Goal: Task Accomplishment & Management: Manage account settings

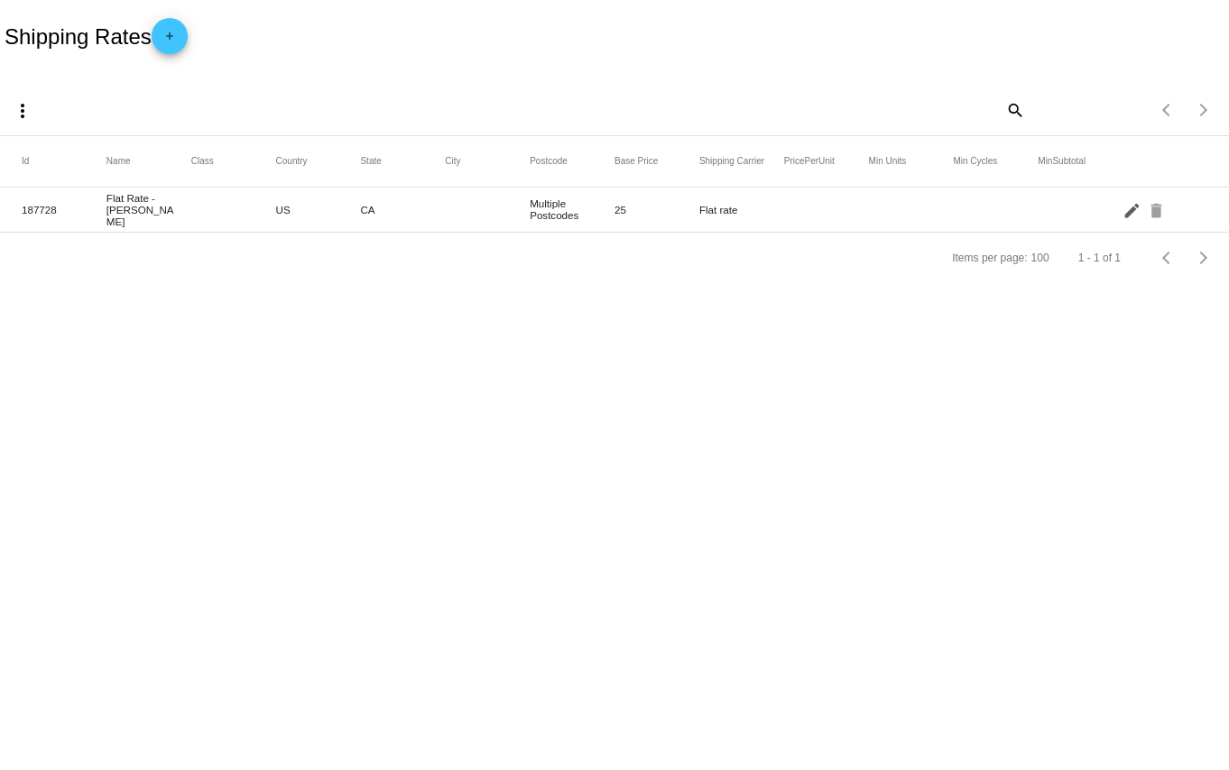
click at [1130, 217] on mat-icon "edit" at bounding box center [1133, 210] width 22 height 28
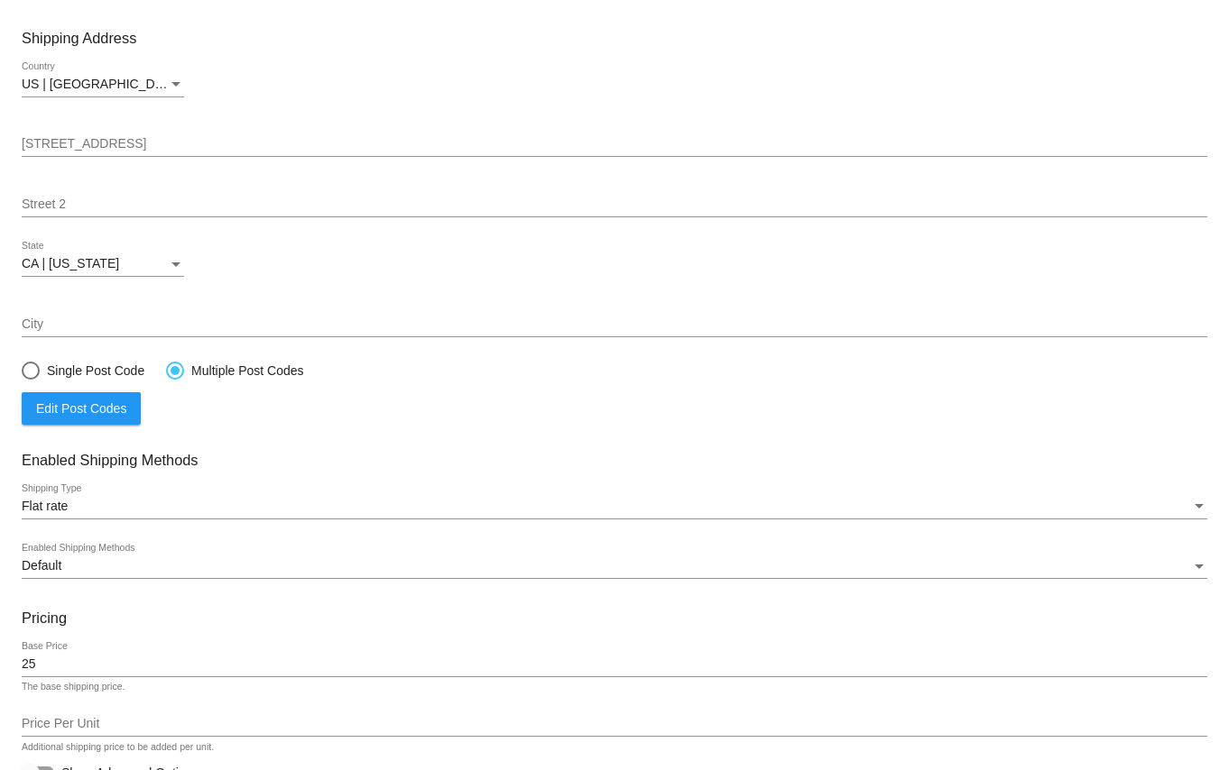
scroll to position [261, 0]
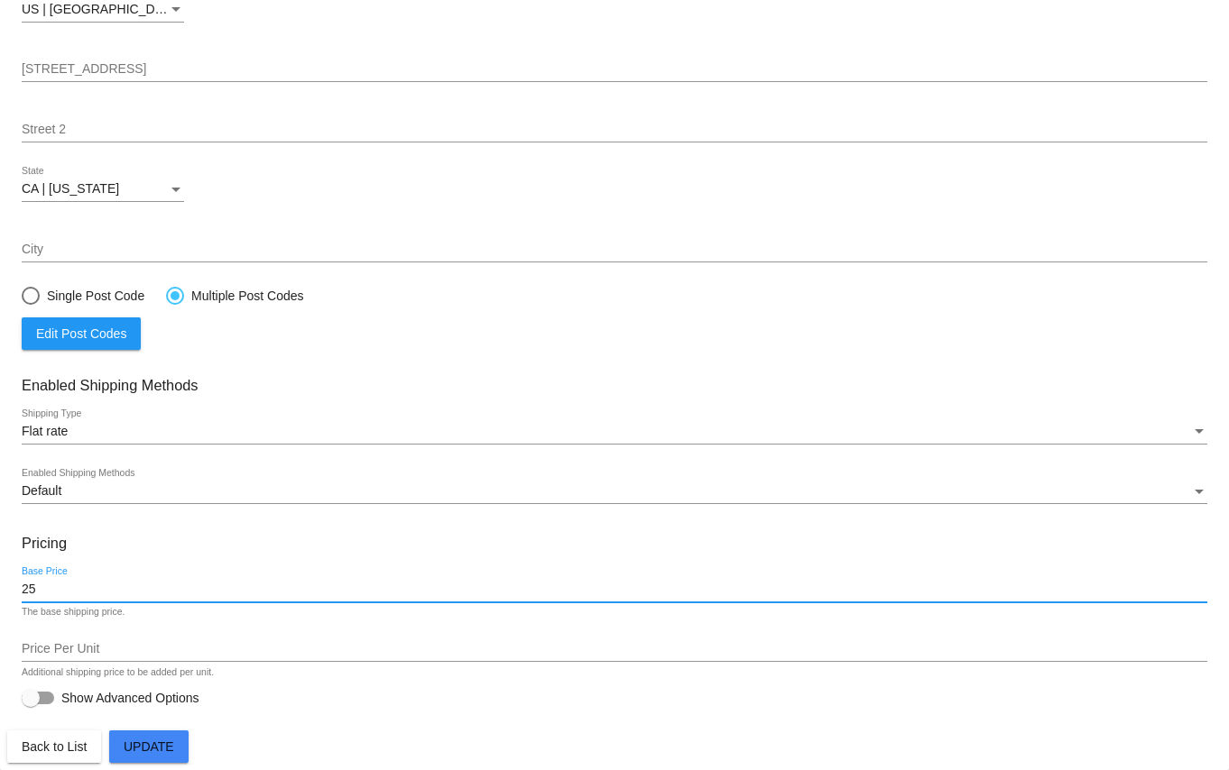
drag, startPoint x: 45, startPoint y: 588, endPoint x: -6, endPoint y: 584, distance: 51.6
click at [22, 584] on input "25" at bounding box center [614, 590] width 1185 height 14
type input "9"
click at [254, 522] on mat-card-content "Flat Rate - [PERSON_NAME] Name Enter a name for this shipping rate or leave emp…" at bounding box center [614, 269] width 1185 height 880
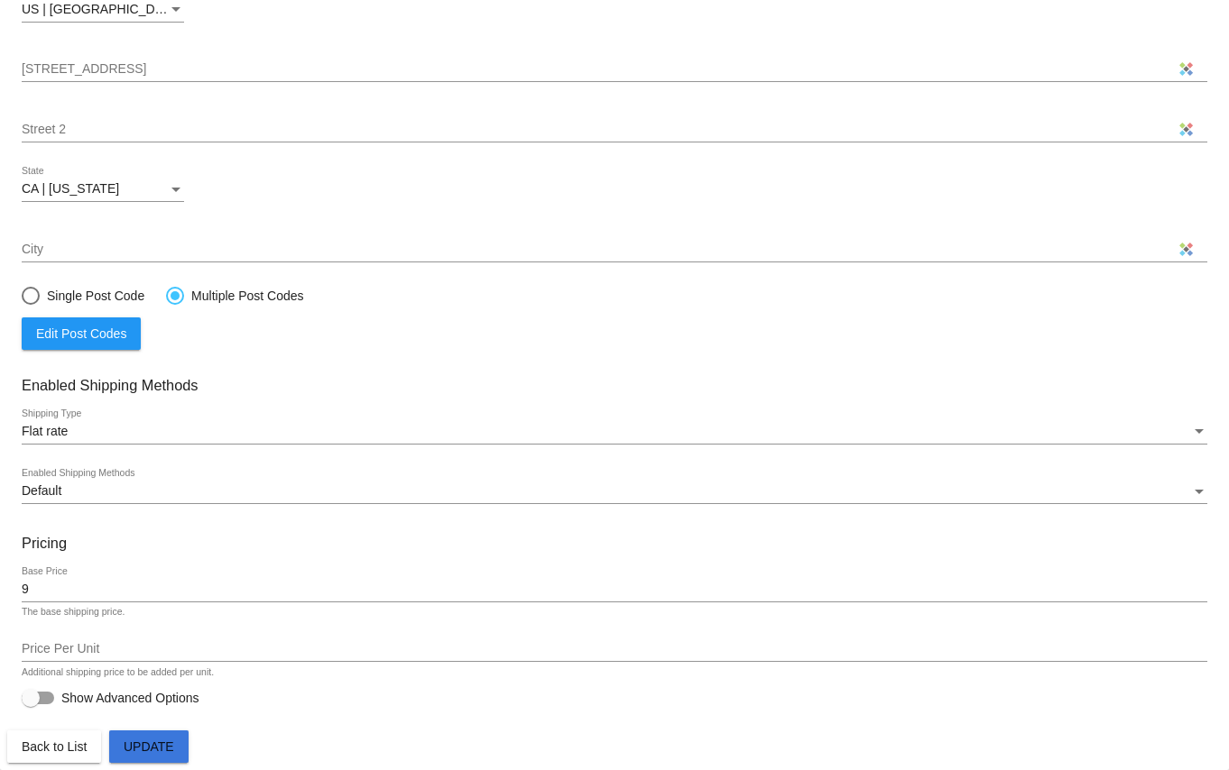
click at [157, 752] on span "Update" at bounding box center [149, 747] width 51 height 14
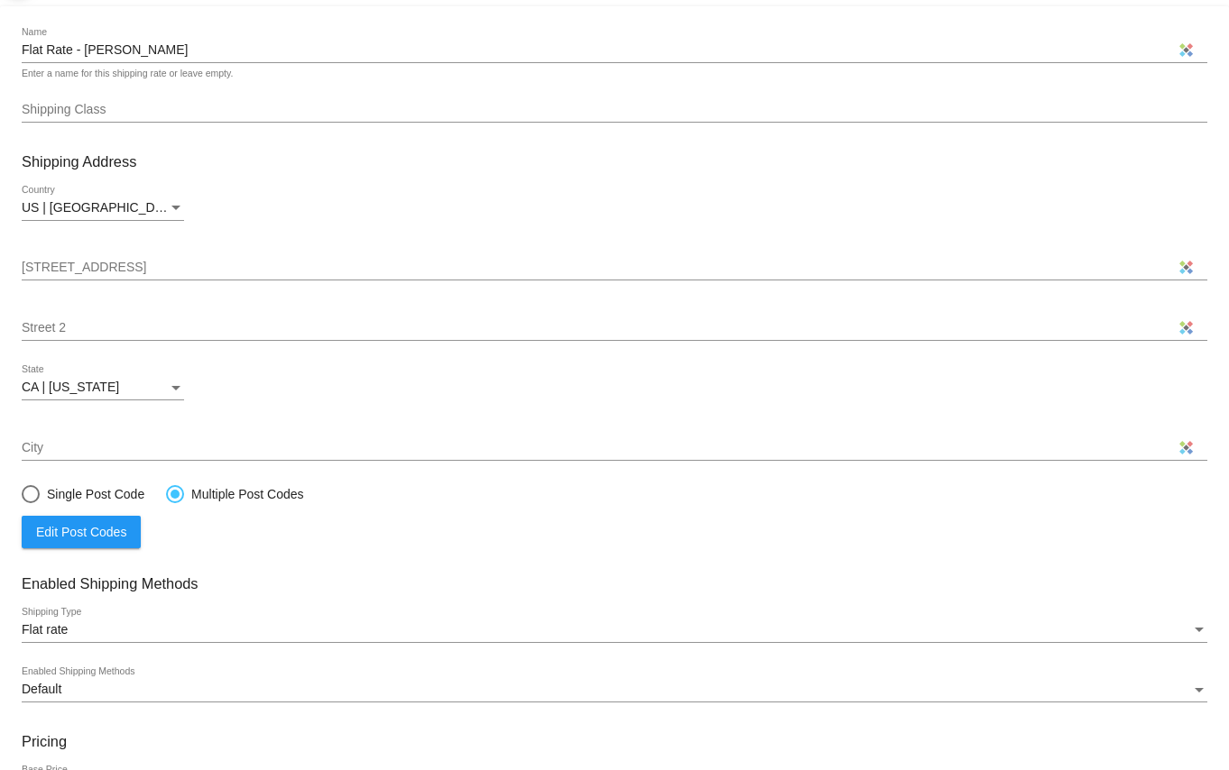
scroll to position [0, 0]
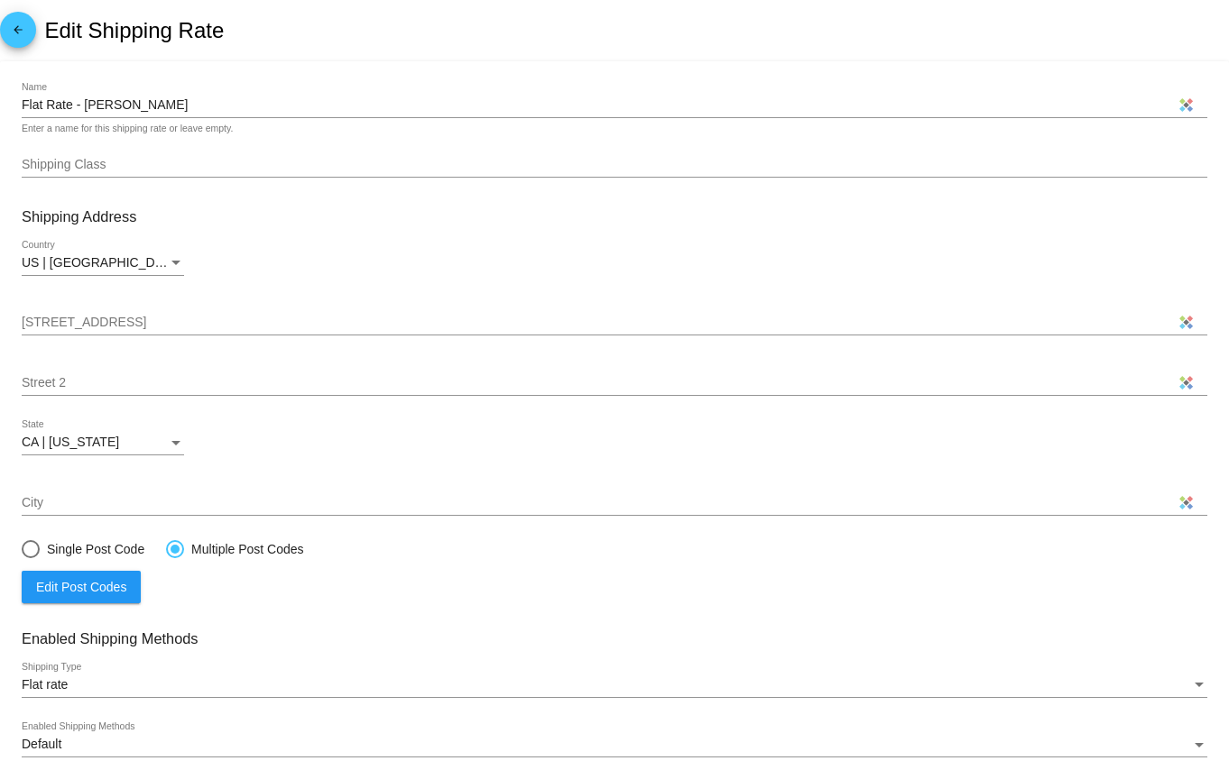
click at [14, 32] on mat-icon "arrow_back" at bounding box center [18, 34] width 22 height 22
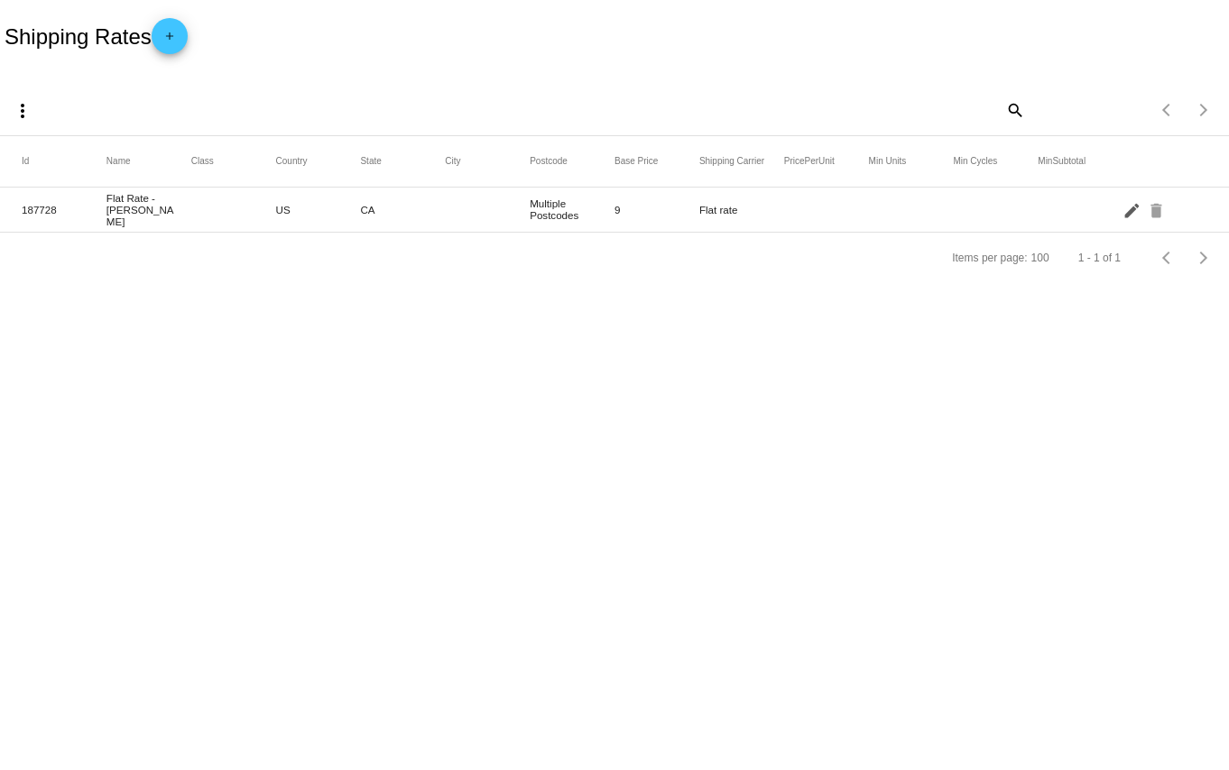
click at [1131, 216] on mat-icon "edit" at bounding box center [1133, 210] width 22 height 28
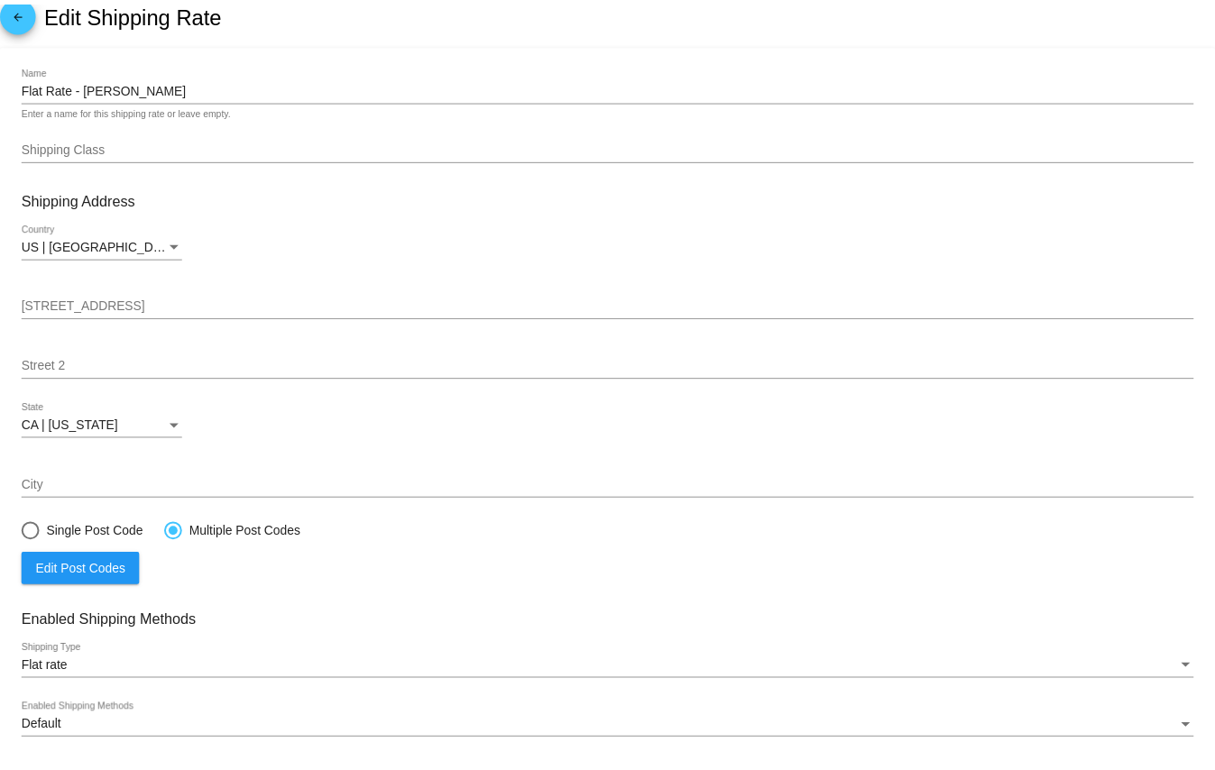
scroll to position [189, 0]
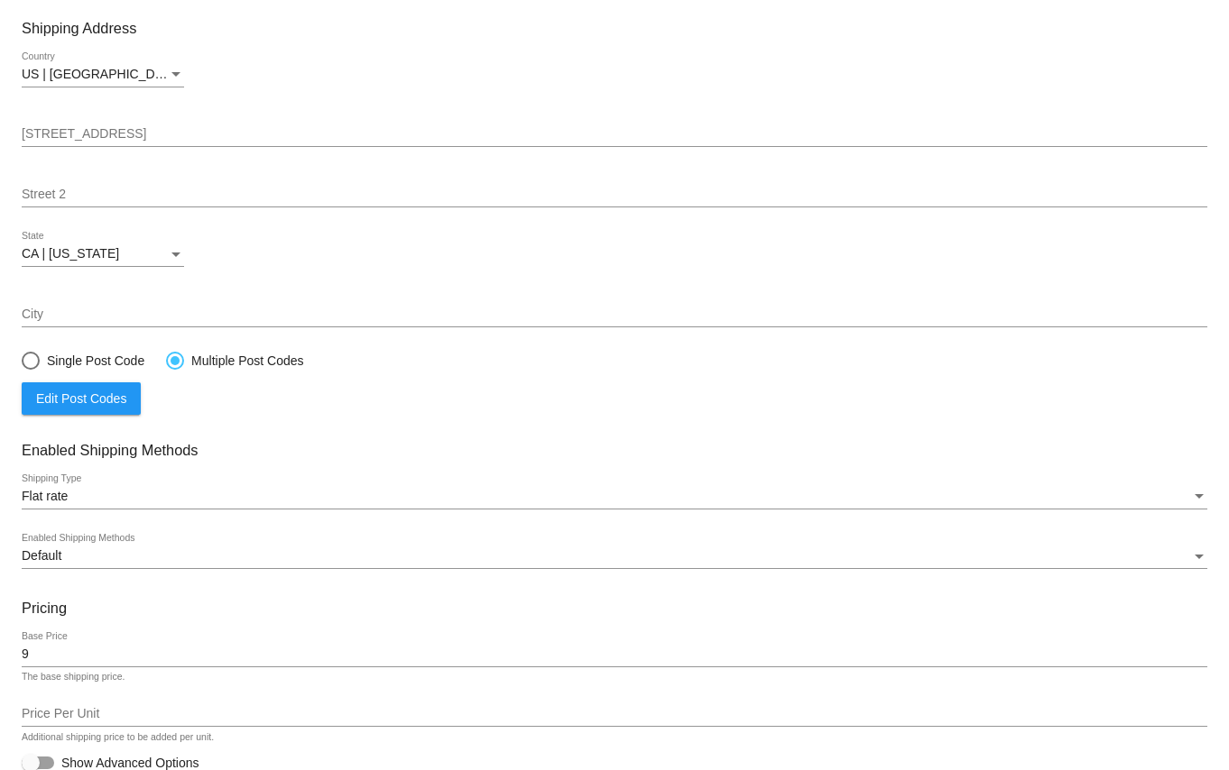
click at [85, 400] on span "Edit Post Codes" at bounding box center [81, 399] width 90 height 14
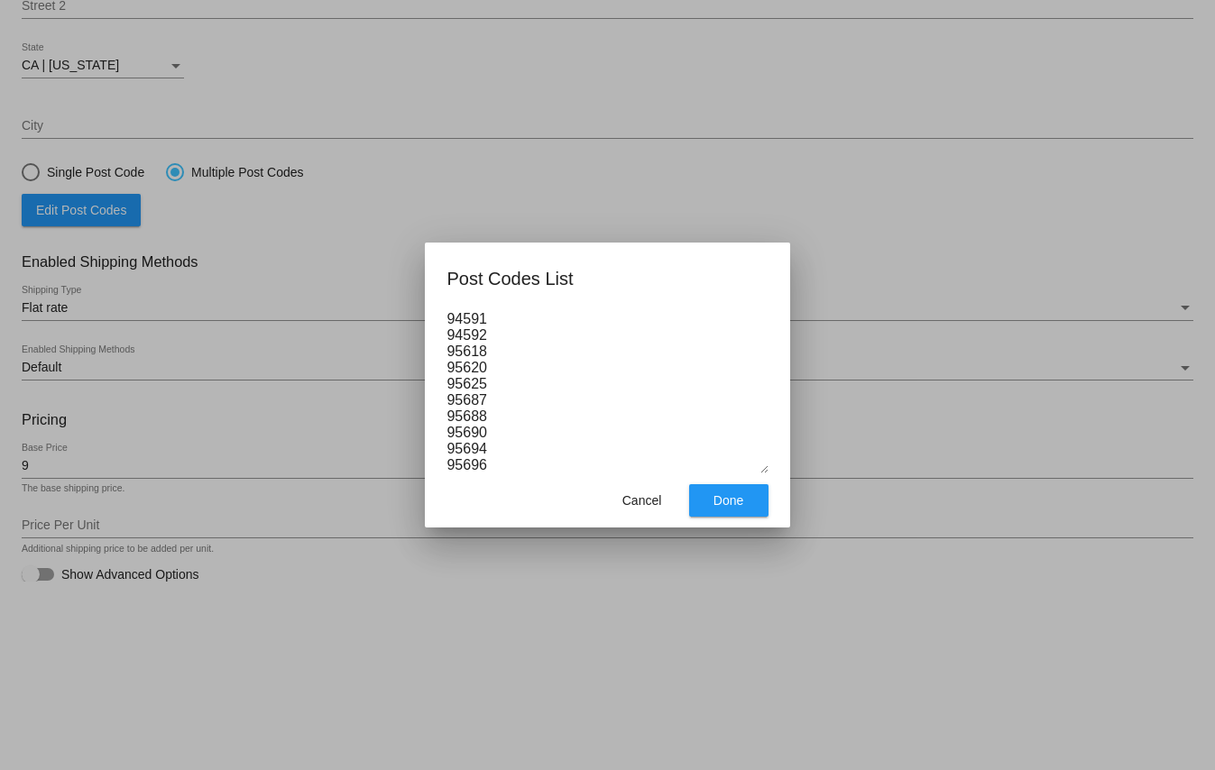
scroll to position [0, 0]
drag, startPoint x: 567, startPoint y: 476, endPoint x: 437, endPoint y: 241, distance: 269.4
click at [447, 311] on textarea "94503 94510 94512 94533 94534 94535 94565 94571 94585 94589 94590 94591 94592 9…" at bounding box center [607, 392] width 321 height 162
paste textarea "94503 94510 94512 94533 94534 94535 94565 94571 94585 94589 94590 94591 94592 9…"
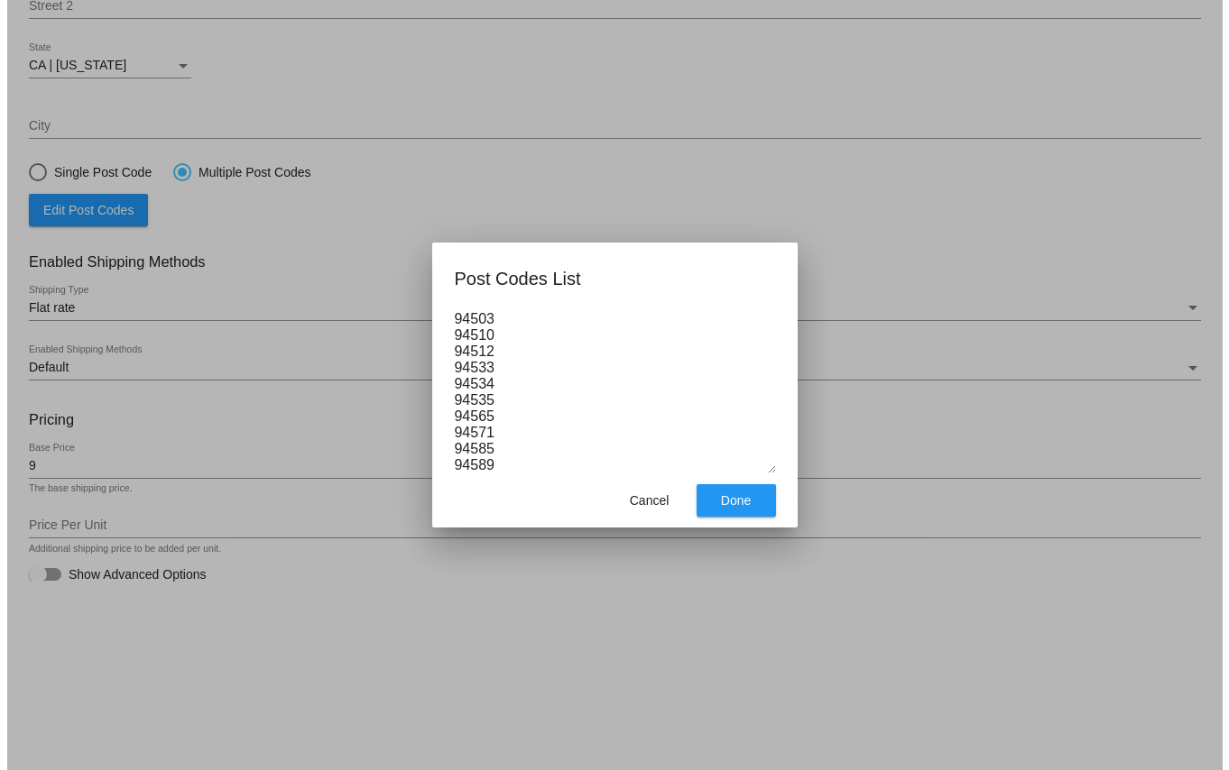
scroll to position [223, 0]
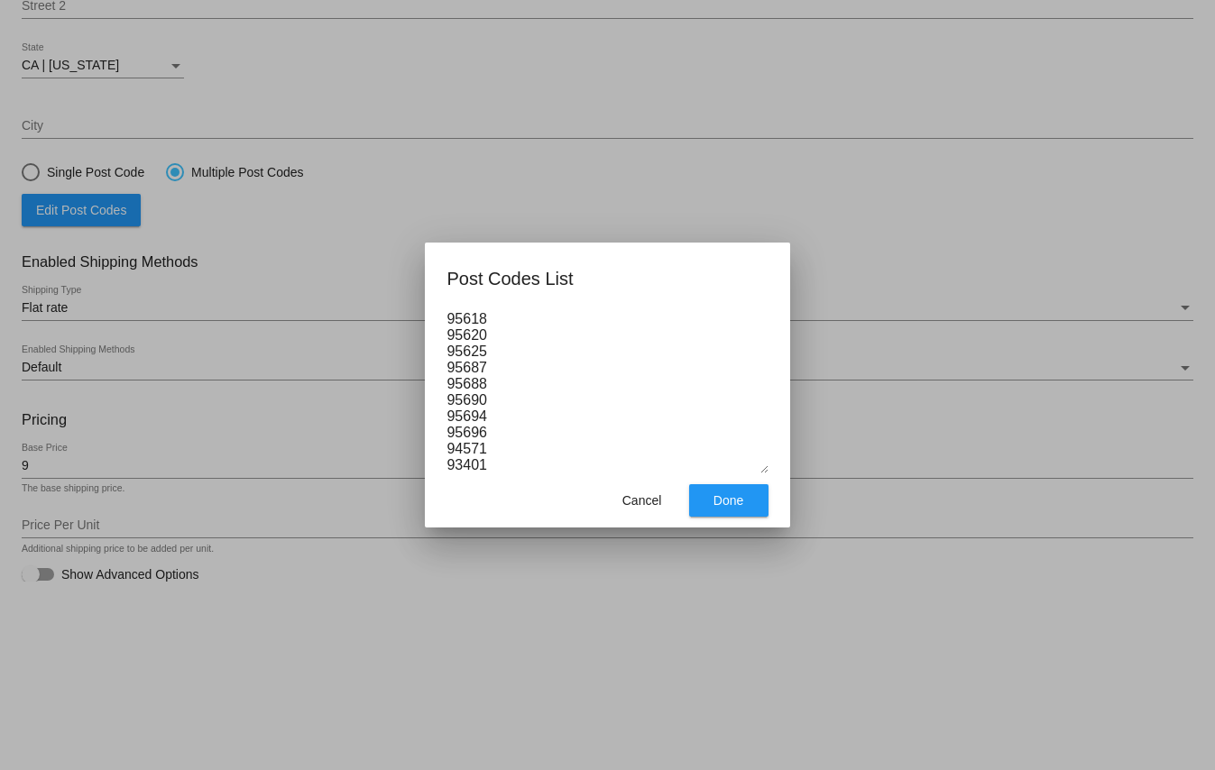
type textarea "94503 94510 94512 94533 94534 94535 94565 94571 94585 94589 94590 94591 94592 9…"
click at [742, 508] on span "Done" at bounding box center [729, 500] width 30 height 14
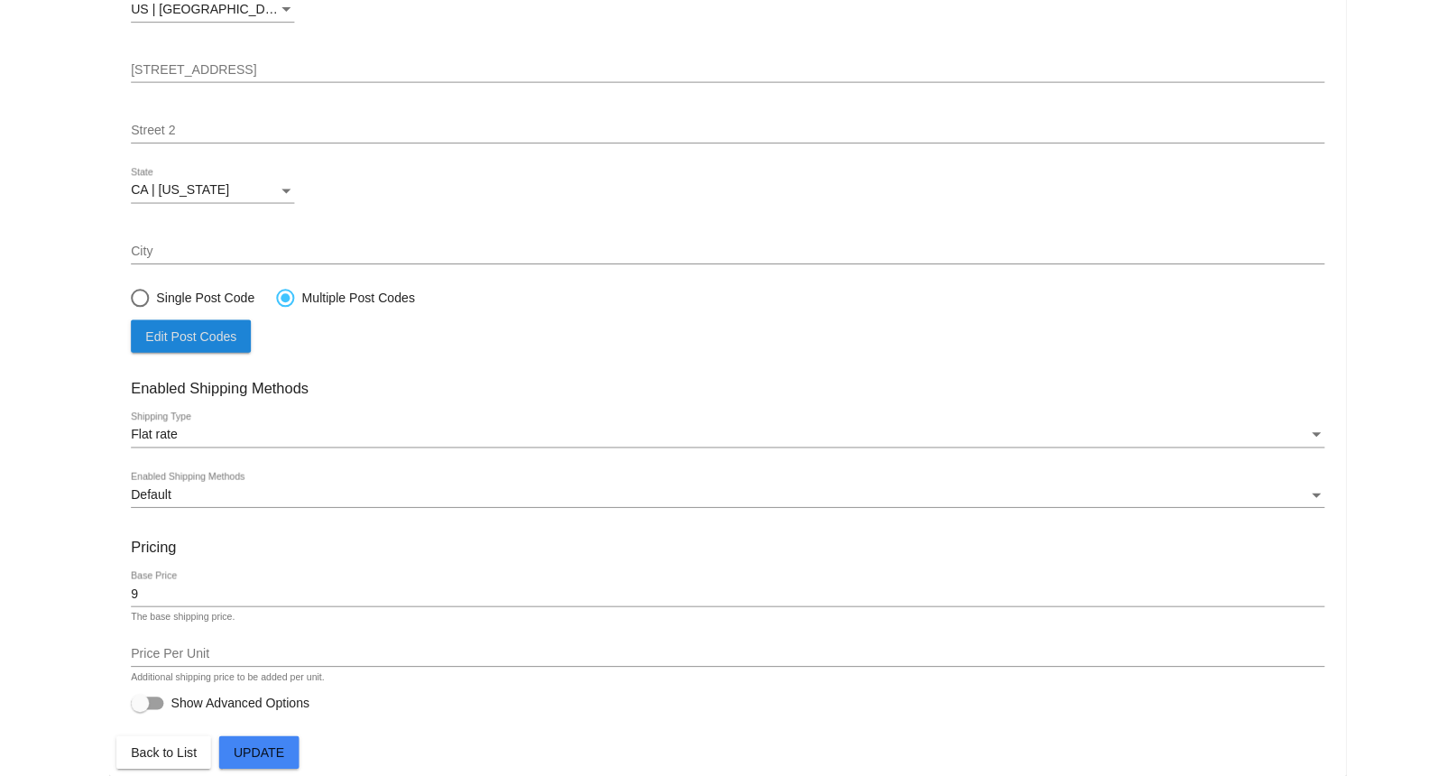
scroll to position [255, 0]
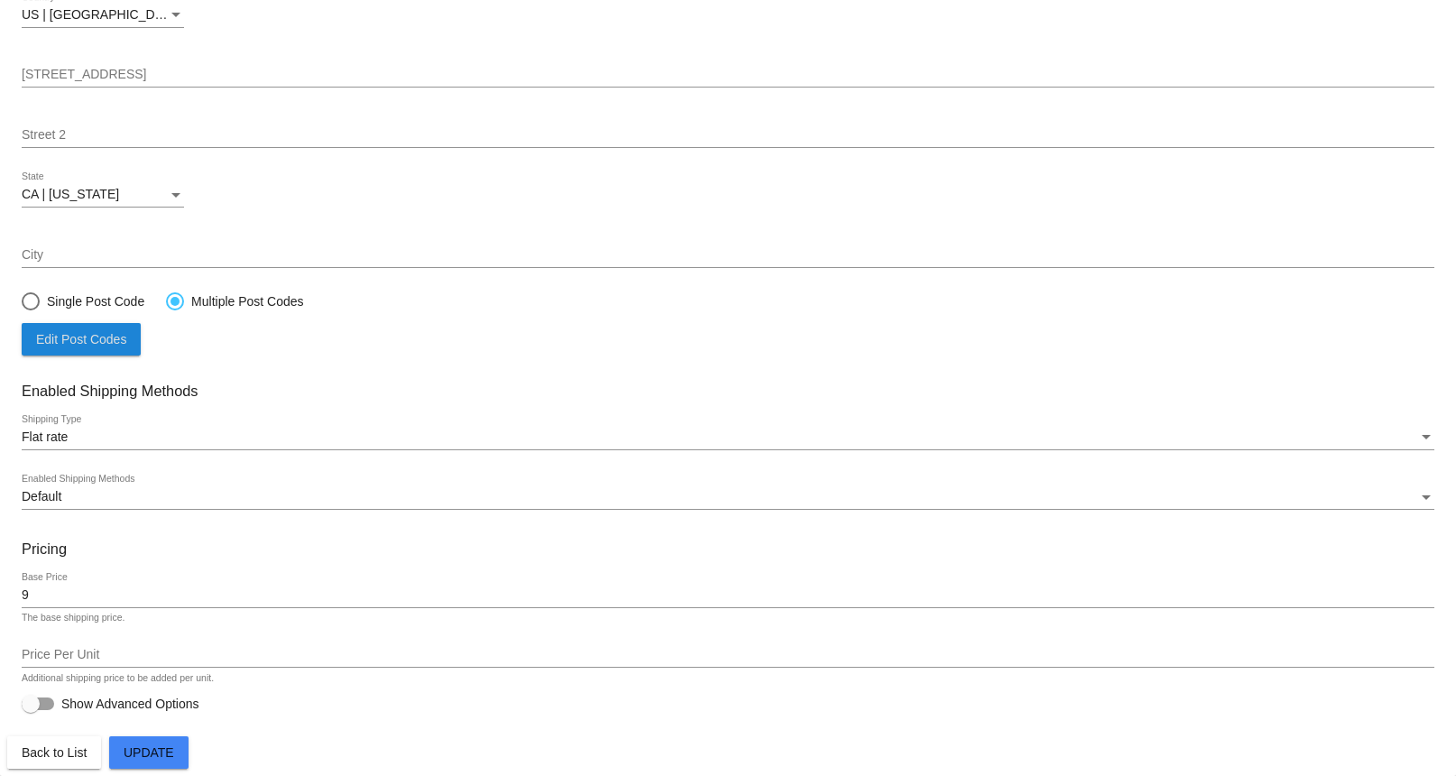
click at [155, 757] on span "Update" at bounding box center [149, 752] width 51 height 14
